Goal: Information Seeking & Learning: Learn about a topic

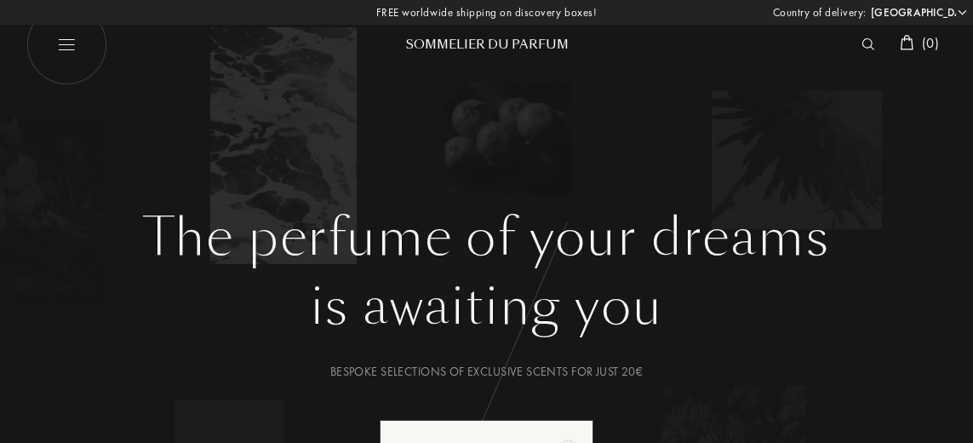
select select "GR"
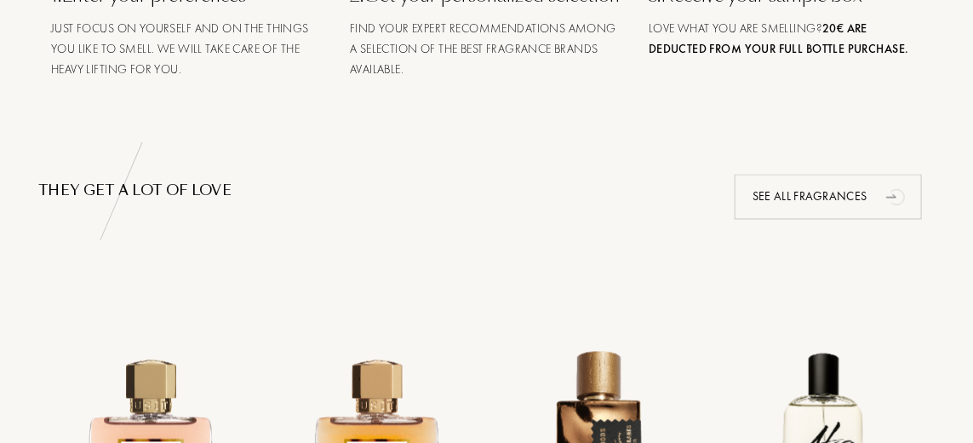
scroll to position [960, 0]
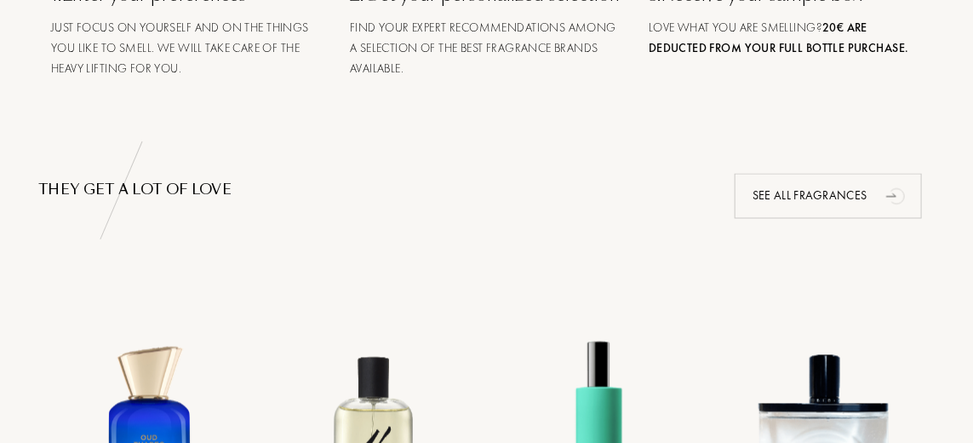
click at [865, 219] on div "See all fragrances" at bounding box center [828, 196] width 187 height 45
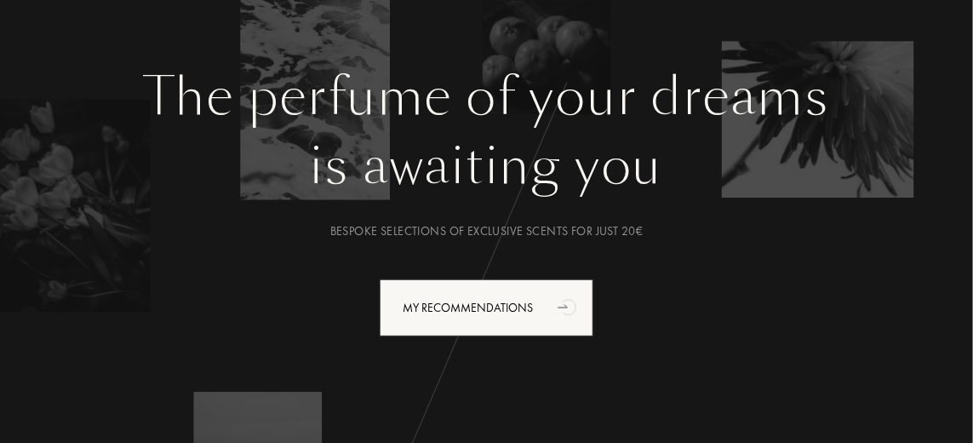
scroll to position [0, 0]
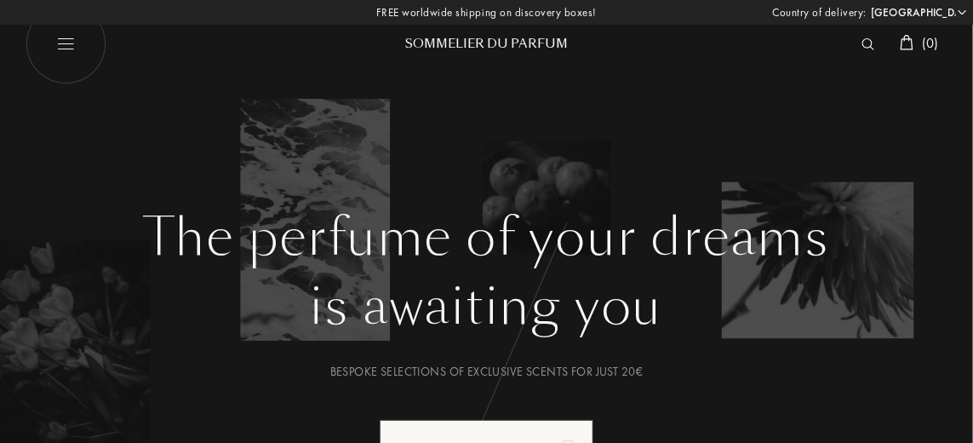
click at [62, 53] on img at bounding box center [66, 44] width 81 height 81
select select "GR"
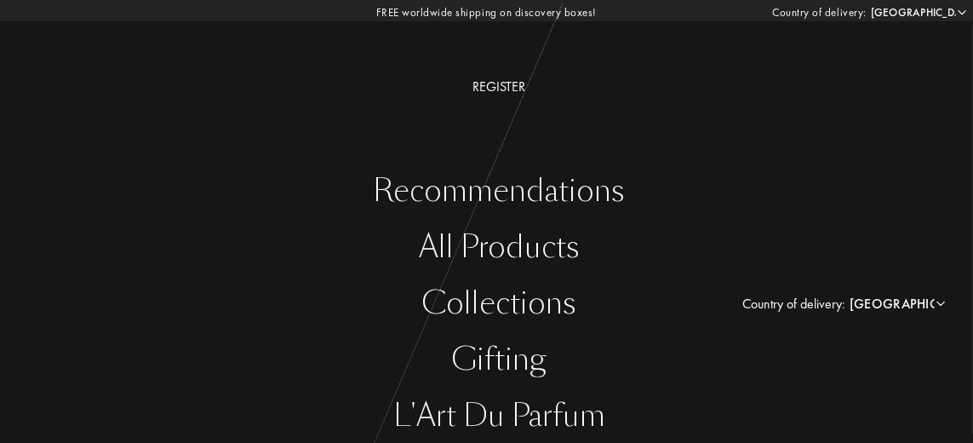
scroll to position [123, 0]
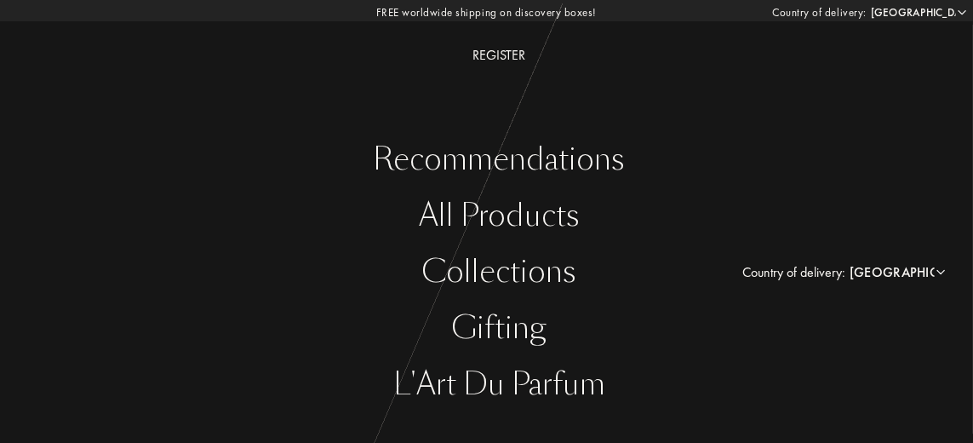
click at [499, 219] on div "All products" at bounding box center [500, 215] width 948 height 35
click at [478, 172] on div "Recommendations" at bounding box center [500, 159] width 948 height 35
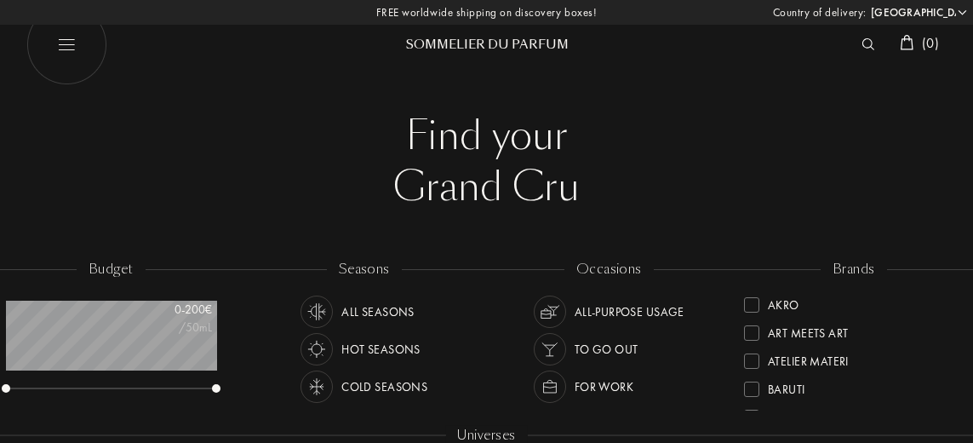
select select "GR"
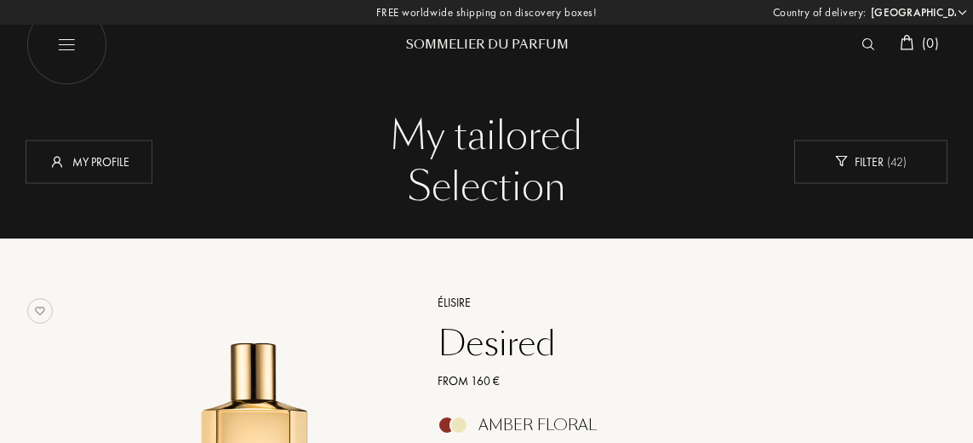
select select "GR"
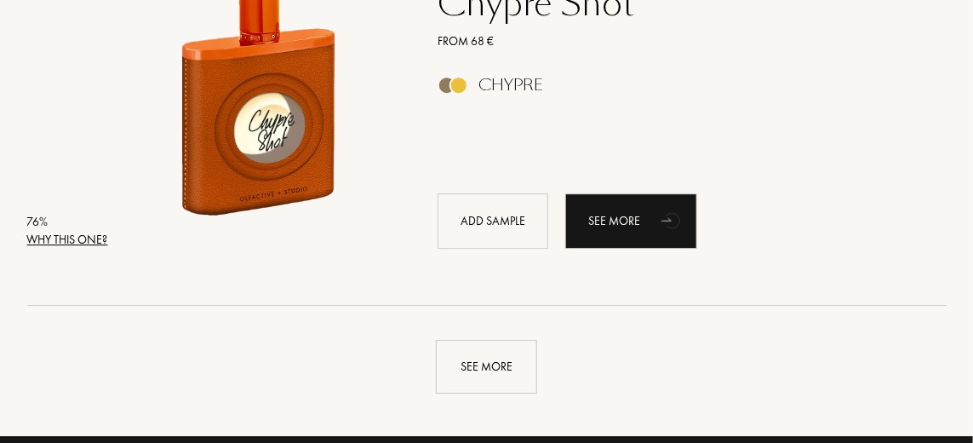
scroll to position [4000, 0]
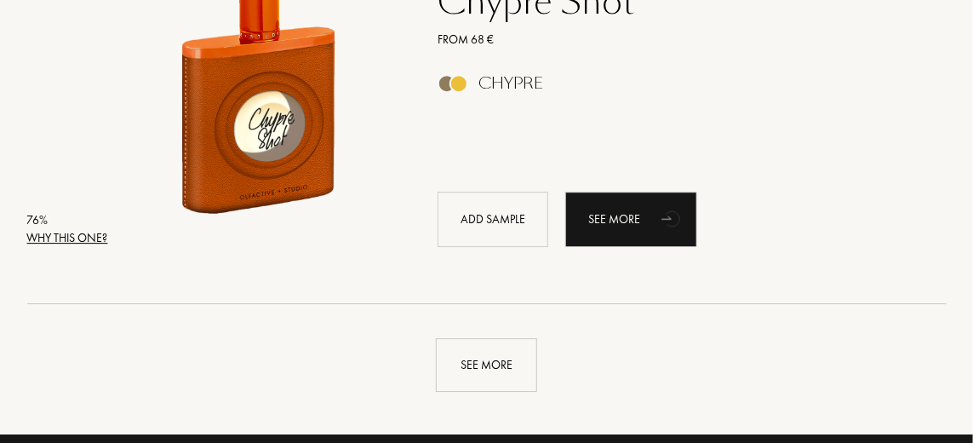
click at [495, 369] on div "See more" at bounding box center [486, 365] width 101 height 54
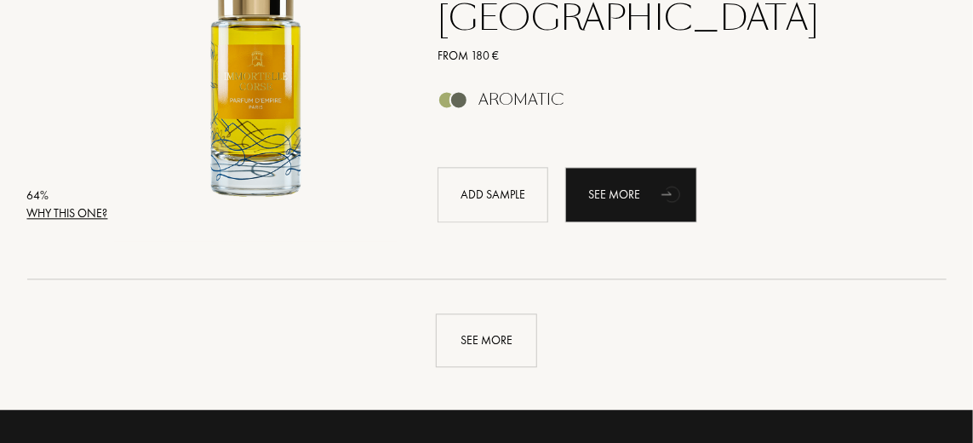
scroll to position [8074, 0]
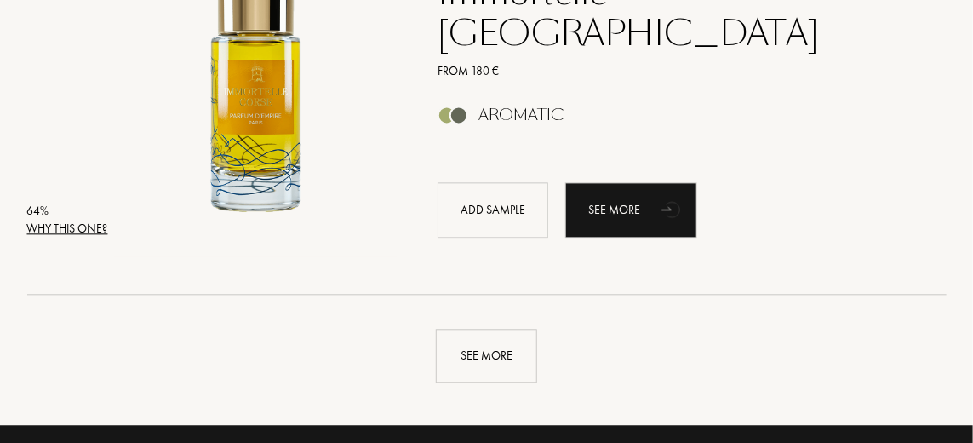
click at [482, 354] on div "See more" at bounding box center [486, 356] width 101 height 54
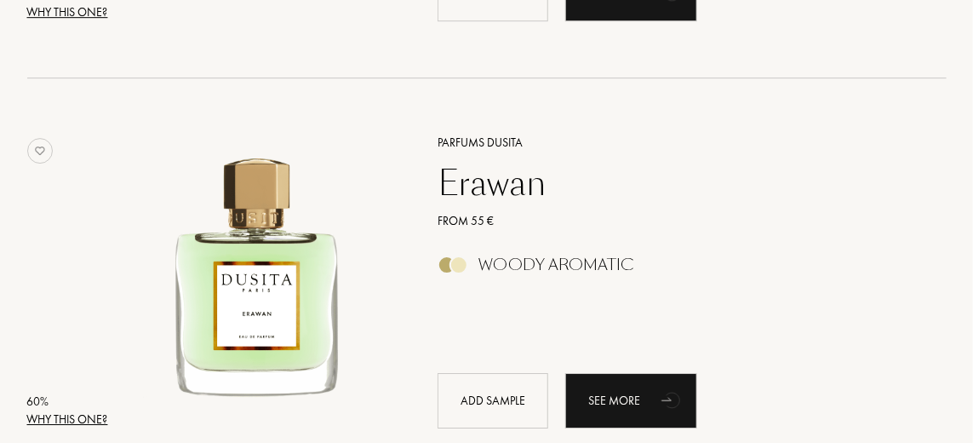
scroll to position [8698, 0]
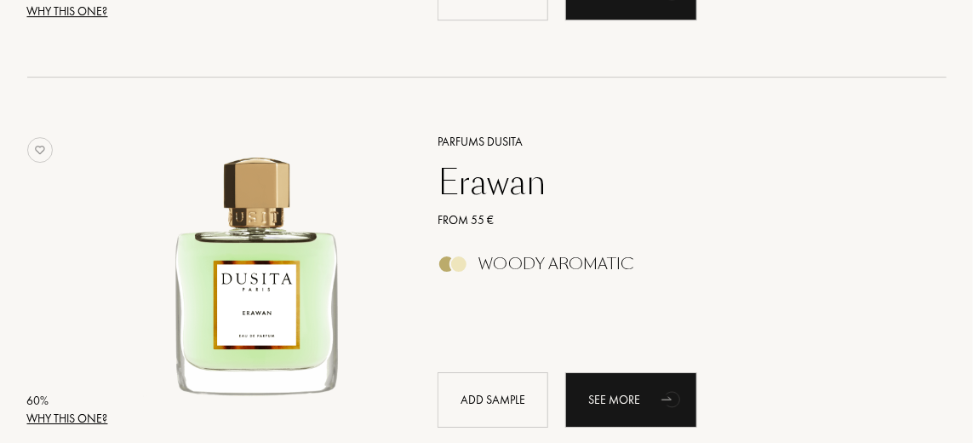
click at [633, 404] on div "See more" at bounding box center [631, 399] width 132 height 55
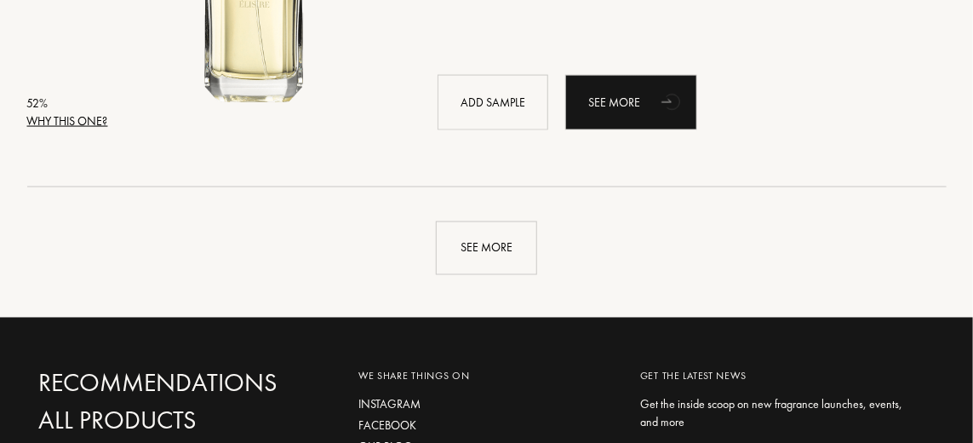
scroll to position [12248, 0]
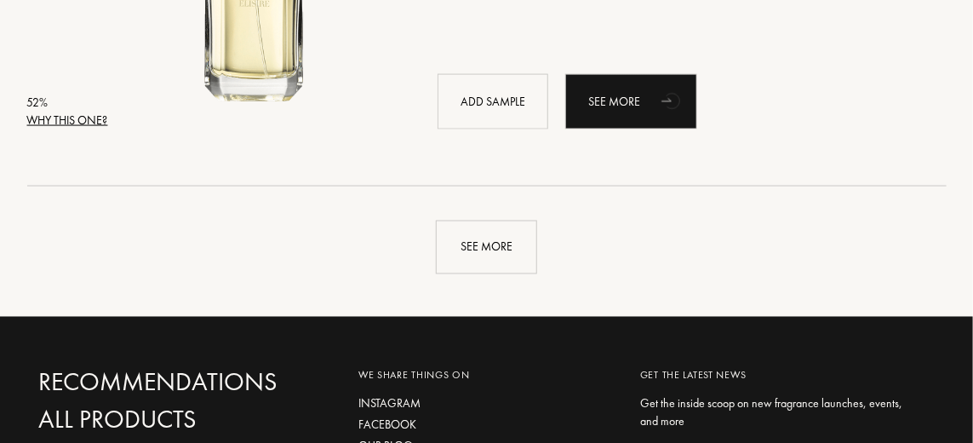
click at [488, 240] on div "See more" at bounding box center [486, 248] width 101 height 54
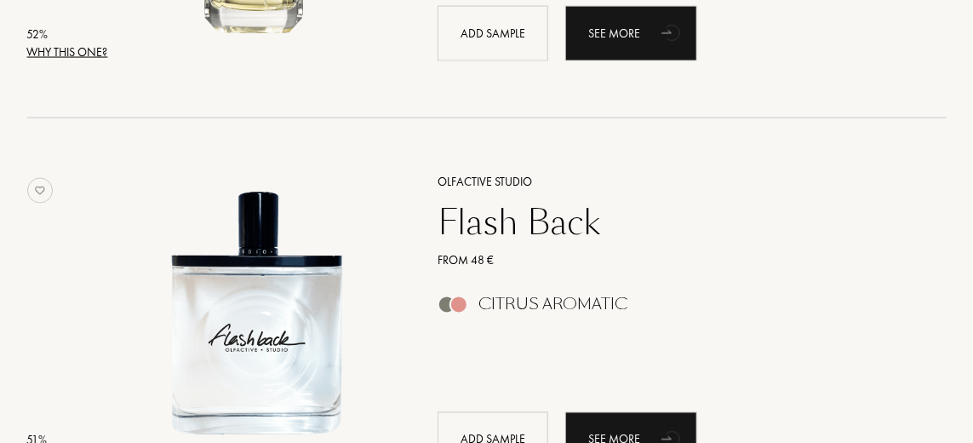
scroll to position [12339, 0]
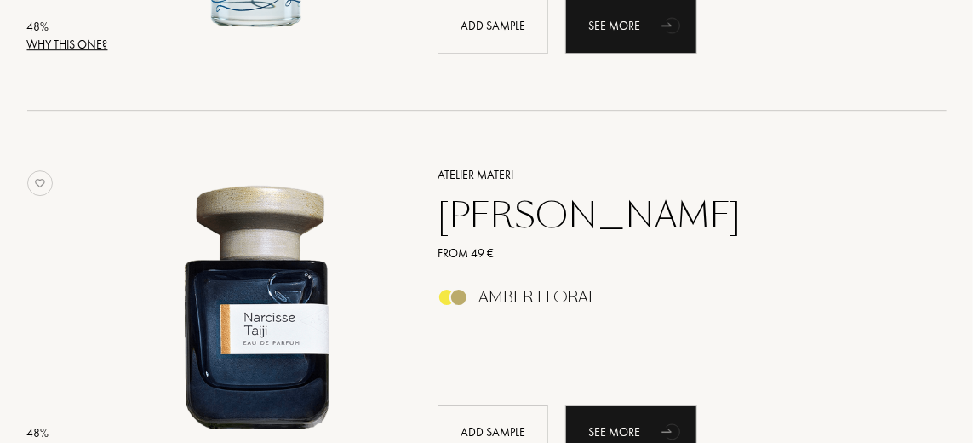
click at [837, 335] on div "Atelier Materi Narcisse Taiji From 49 € Amber Floral Add sample See more" at bounding box center [673, 312] width 522 height 335
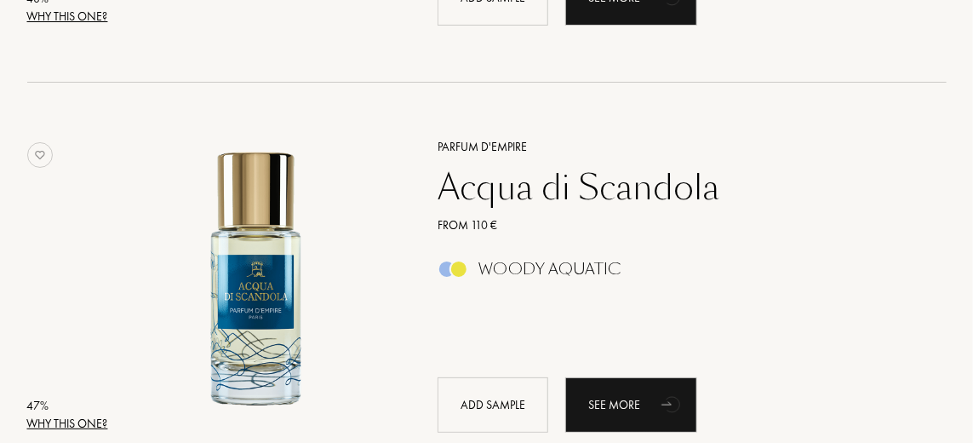
scroll to position [13571, 0]
click at [630, 407] on div "See more" at bounding box center [631, 404] width 132 height 55
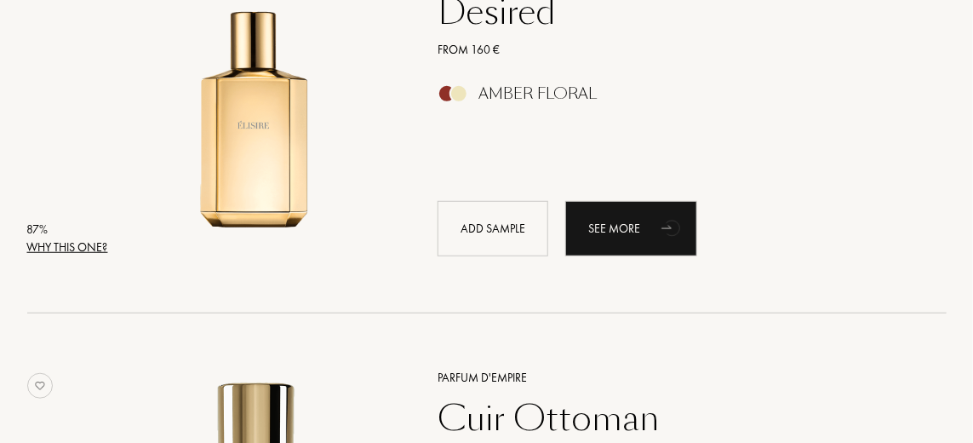
scroll to position [0, 0]
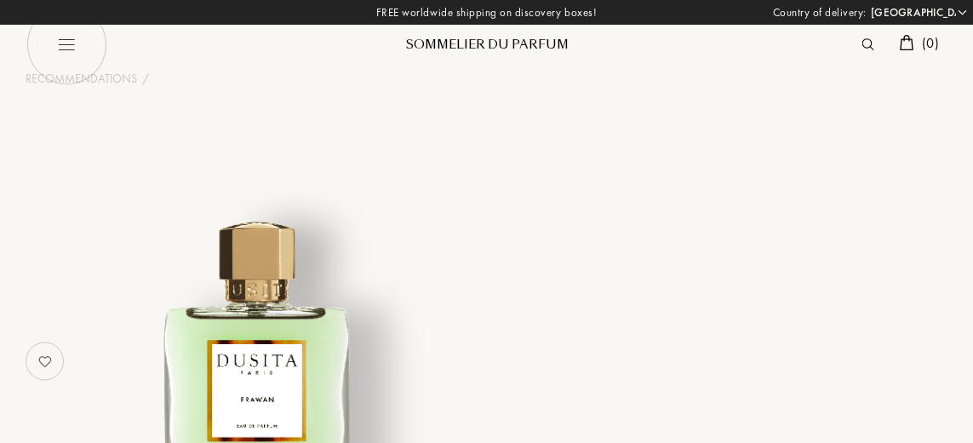
select select "GR"
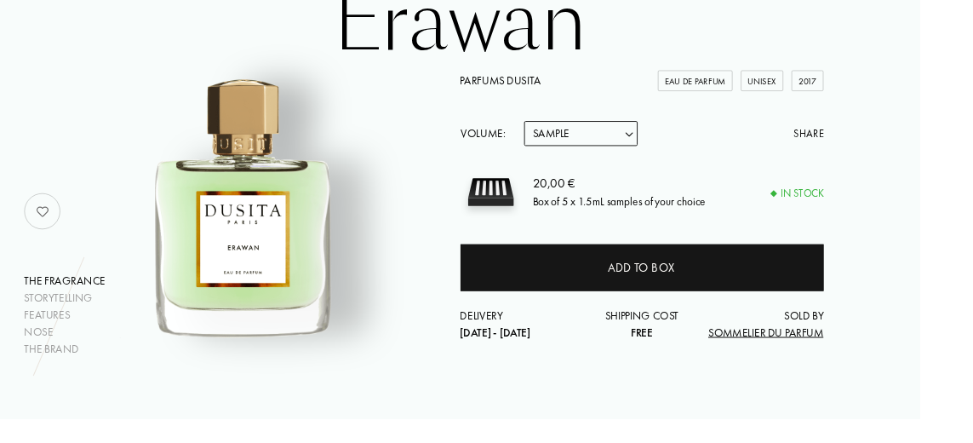
scroll to position [141, 0]
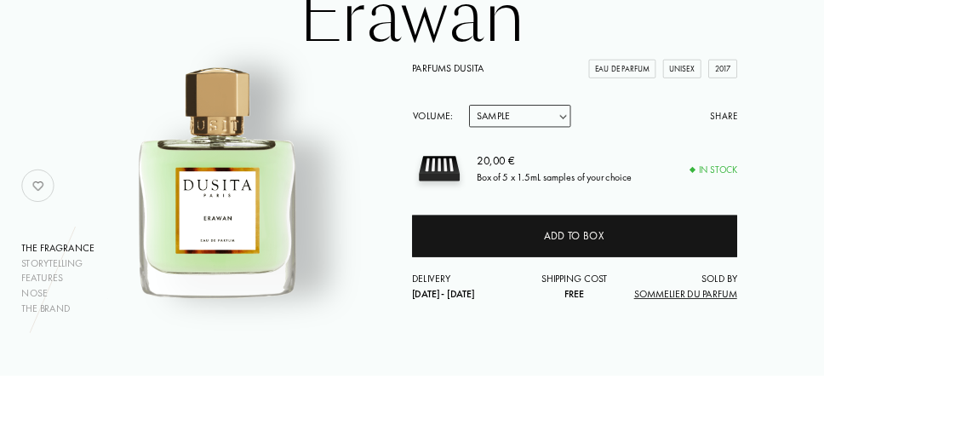
click at [671, 140] on select "Sample 15mL 22.5mL (3 * 7.5mL) 50mL 100mL" at bounding box center [614, 137] width 120 height 26
select select "4"
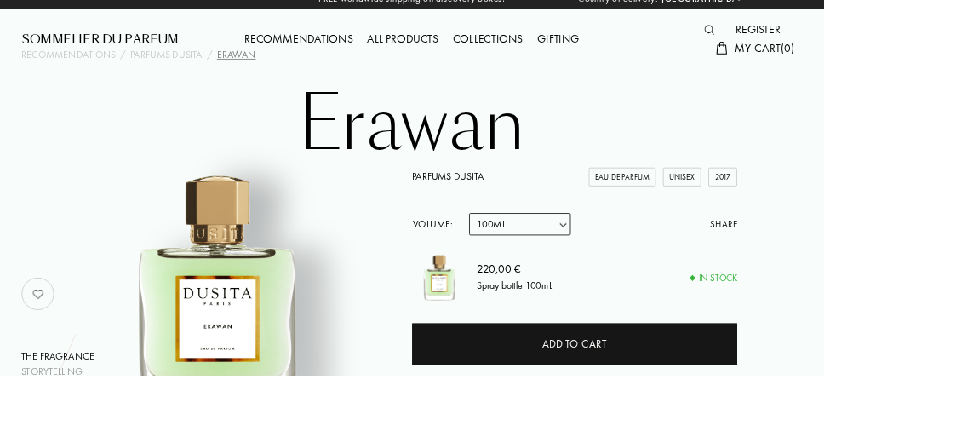
scroll to position [0, 0]
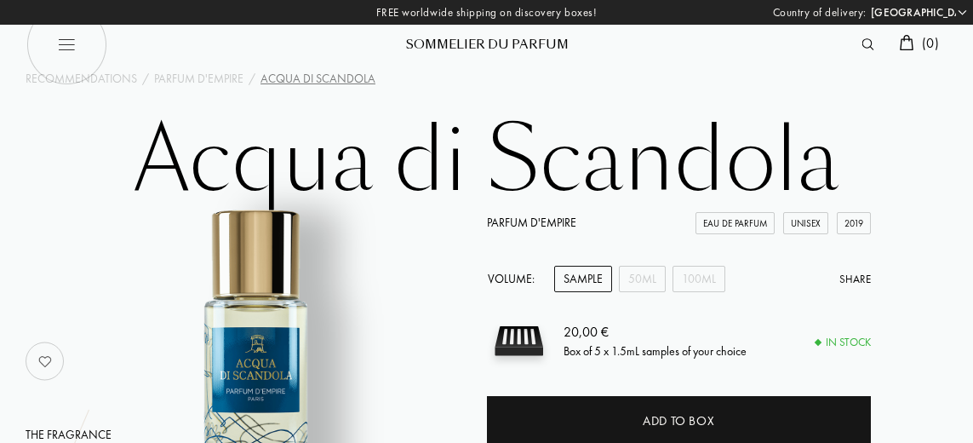
select select "GR"
